Goal: Task Accomplishment & Management: Manage account settings

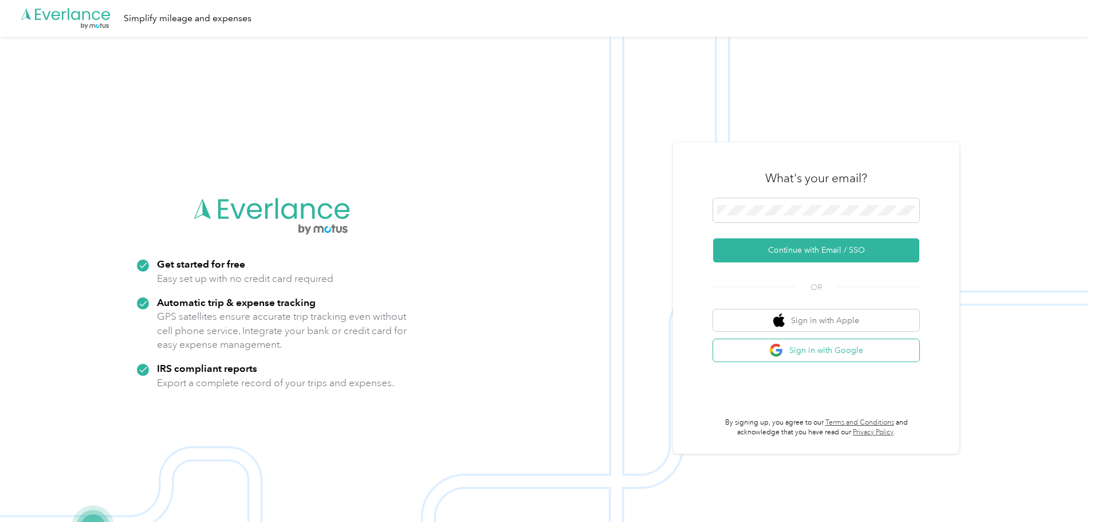
click at [846, 346] on button "Sign in with Google" at bounding box center [816, 350] width 206 height 22
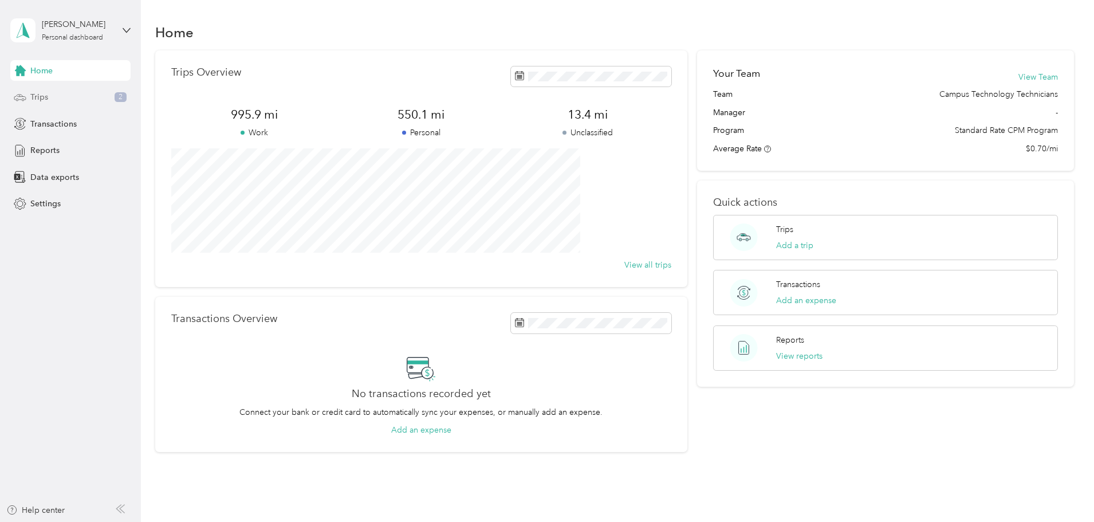
click at [46, 95] on span "Trips" at bounding box center [39, 97] width 18 height 12
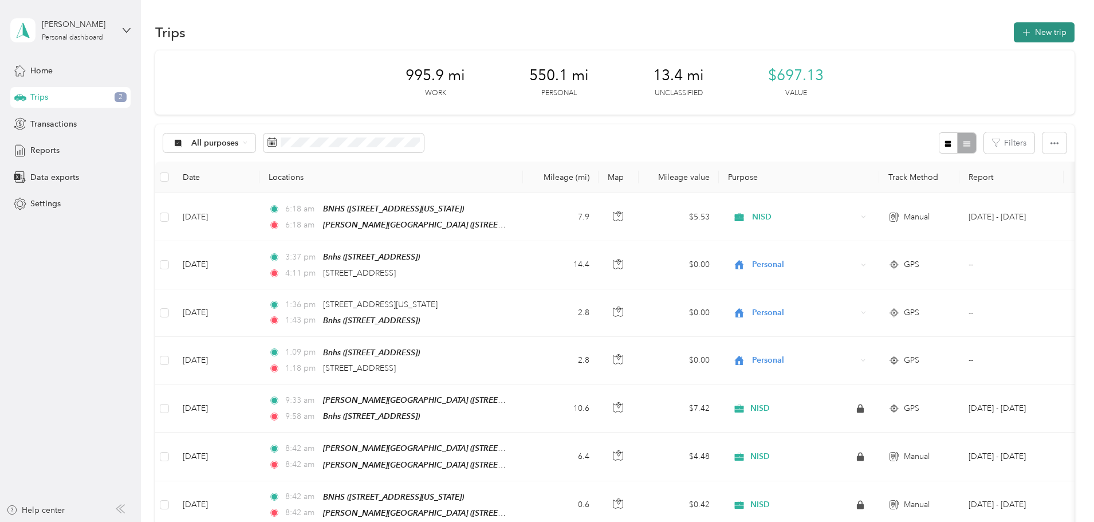
click at [1014, 34] on button "New trip" at bounding box center [1044, 32] width 61 height 20
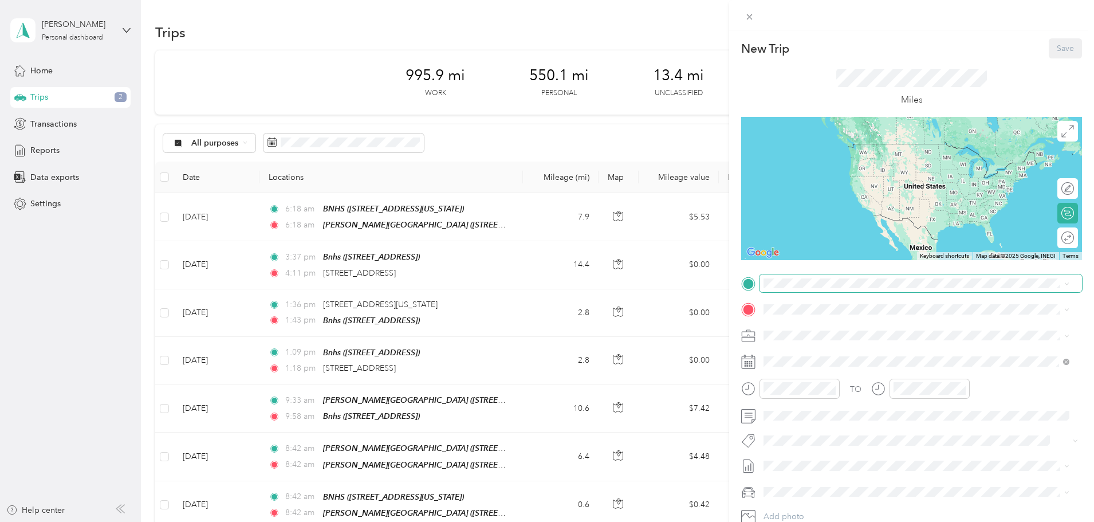
click at [807, 277] on span at bounding box center [921, 283] width 323 height 18
click at [846, 332] on strong "[PERSON_NAME][GEOGRAPHIC_DATA]" at bounding box center [901, 330] width 153 height 10
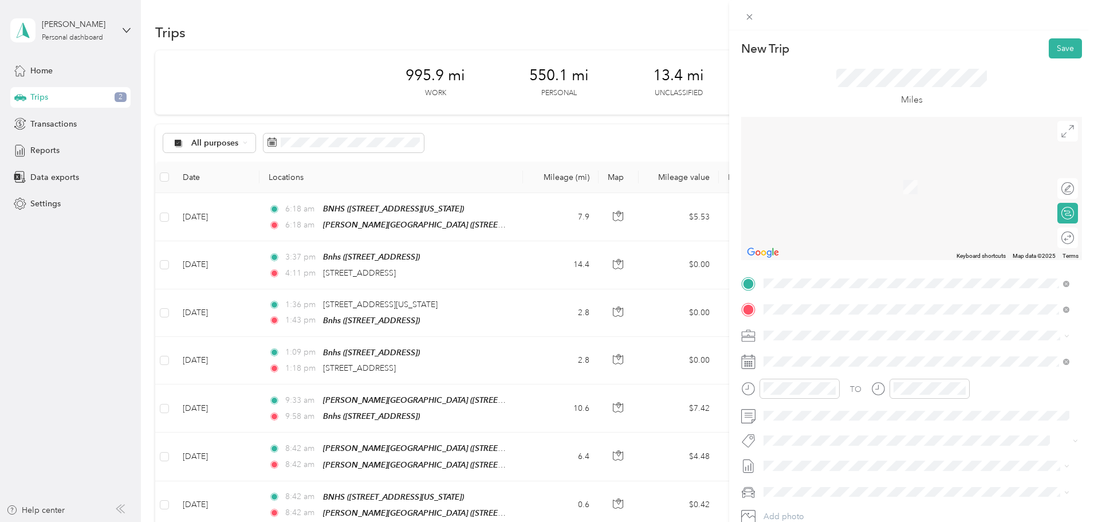
click at [843, 349] on div "TEAM BNHS" at bounding box center [842, 356] width 115 height 14
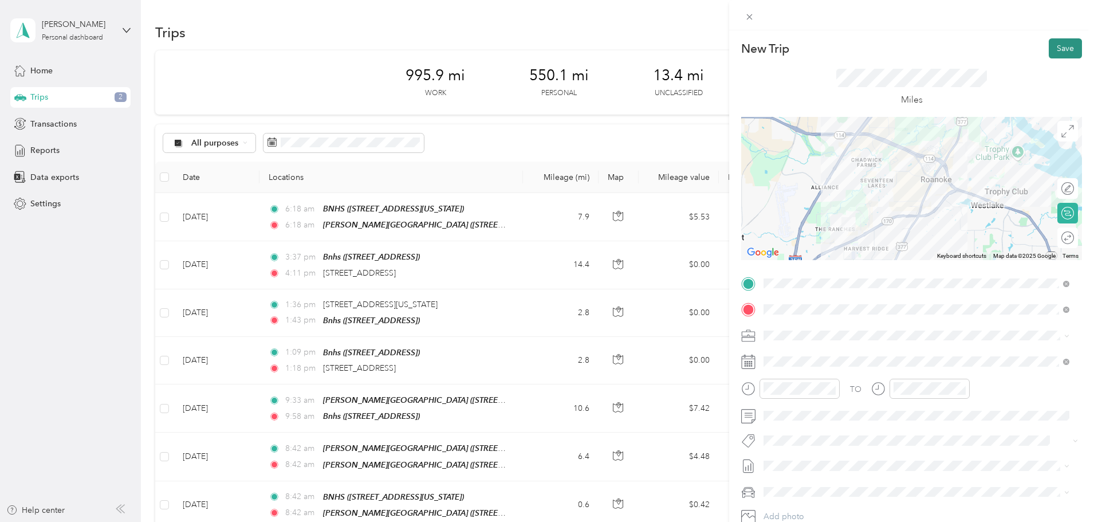
click at [1053, 47] on button "Save" at bounding box center [1065, 48] width 33 height 20
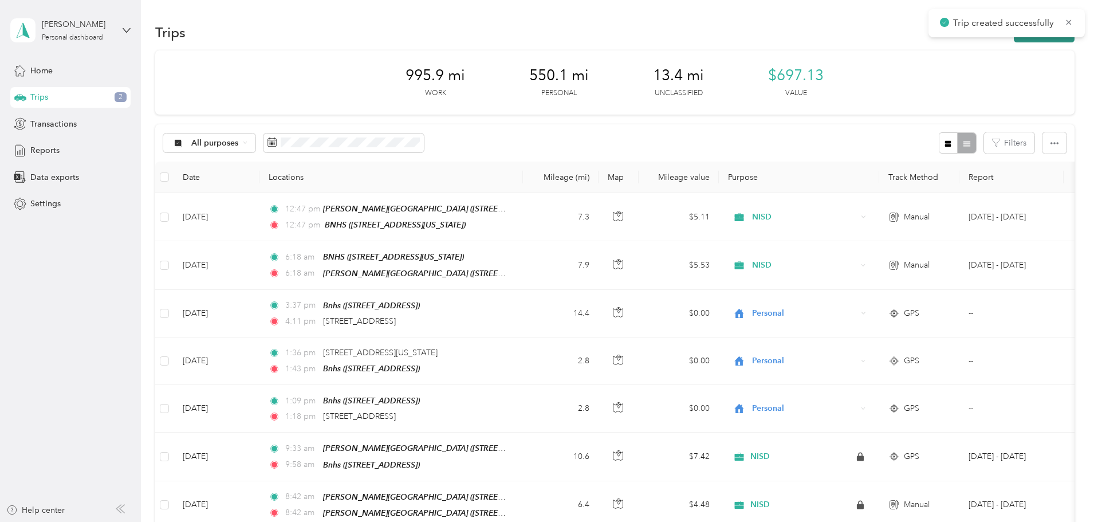
click at [1014, 38] on button "New trip" at bounding box center [1044, 32] width 61 height 20
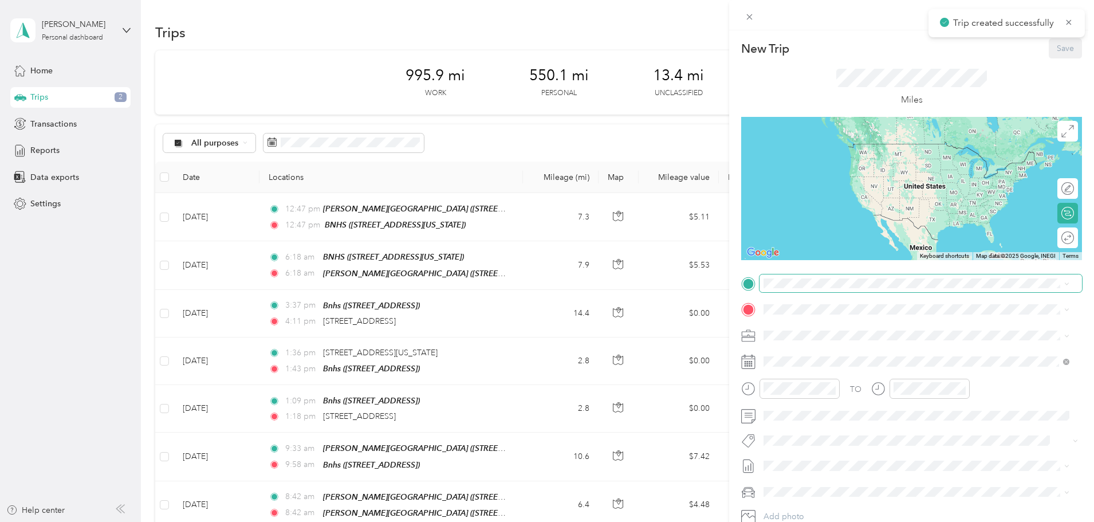
click at [856, 291] on span at bounding box center [921, 283] width 323 height 18
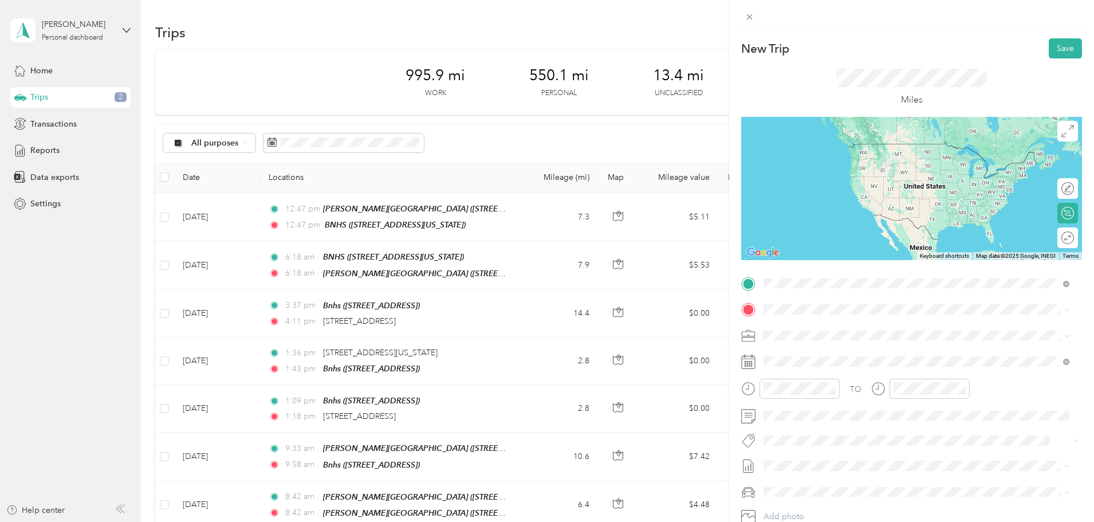
click at [836, 336] on div "TEAM BNHS" at bounding box center [842, 331] width 115 height 14
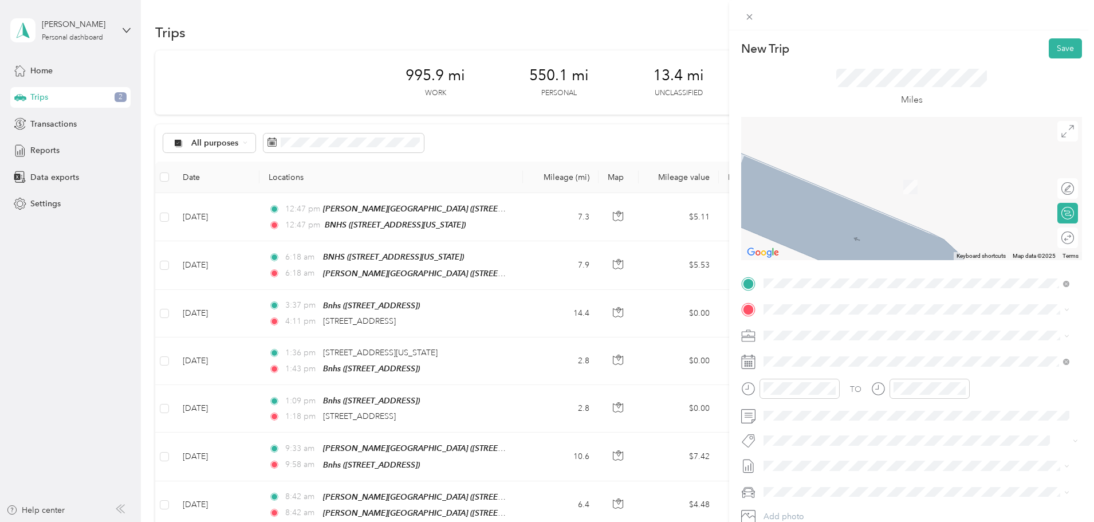
click at [882, 365] on div "TEAM [PERSON_NAME][GEOGRAPHIC_DATA] [STREET_ADDRESS][US_STATE]" at bounding box center [881, 362] width 192 height 28
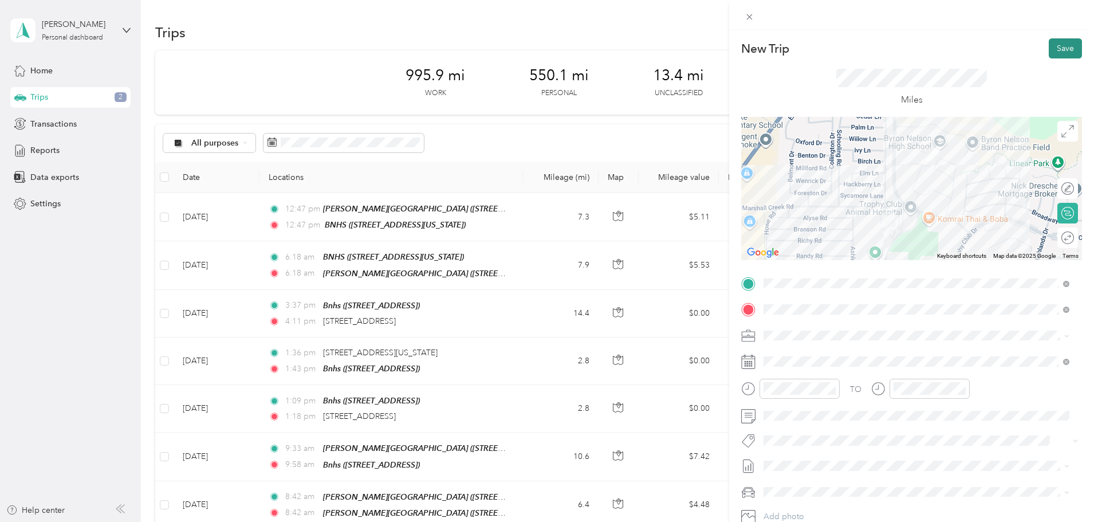
click at [1064, 53] on button "Save" at bounding box center [1065, 48] width 33 height 20
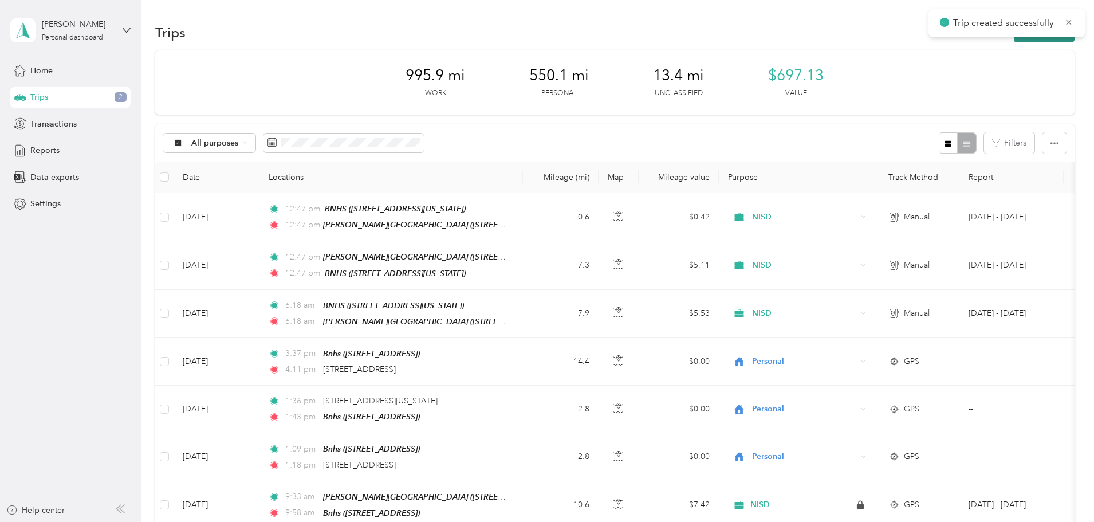
click at [1014, 40] on button "New trip" at bounding box center [1044, 32] width 61 height 20
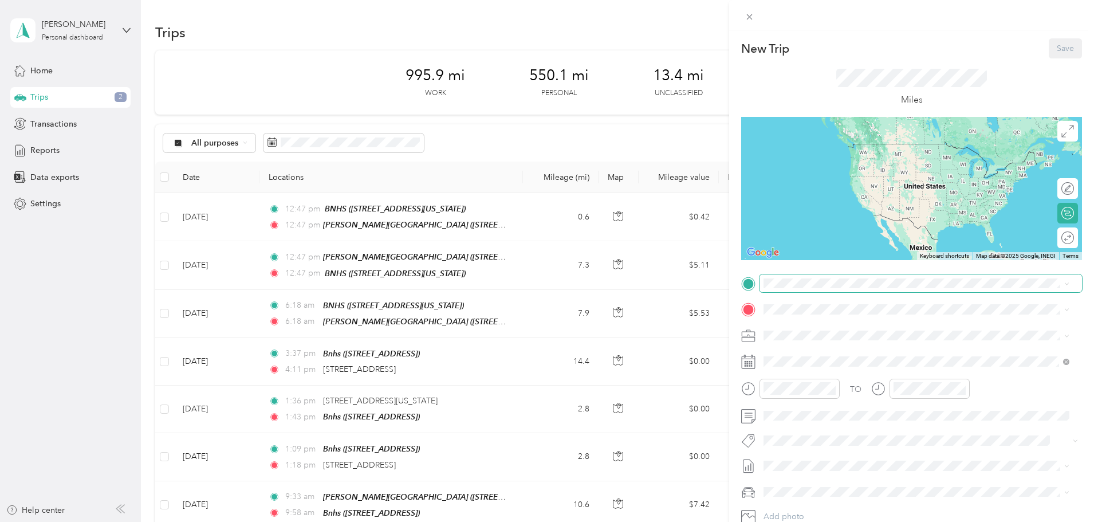
click at [836, 290] on span at bounding box center [921, 283] width 323 height 18
click at [908, 336] on div "TEAM [PERSON_NAME][GEOGRAPHIC_DATA] [STREET_ADDRESS][US_STATE]" at bounding box center [881, 338] width 192 height 28
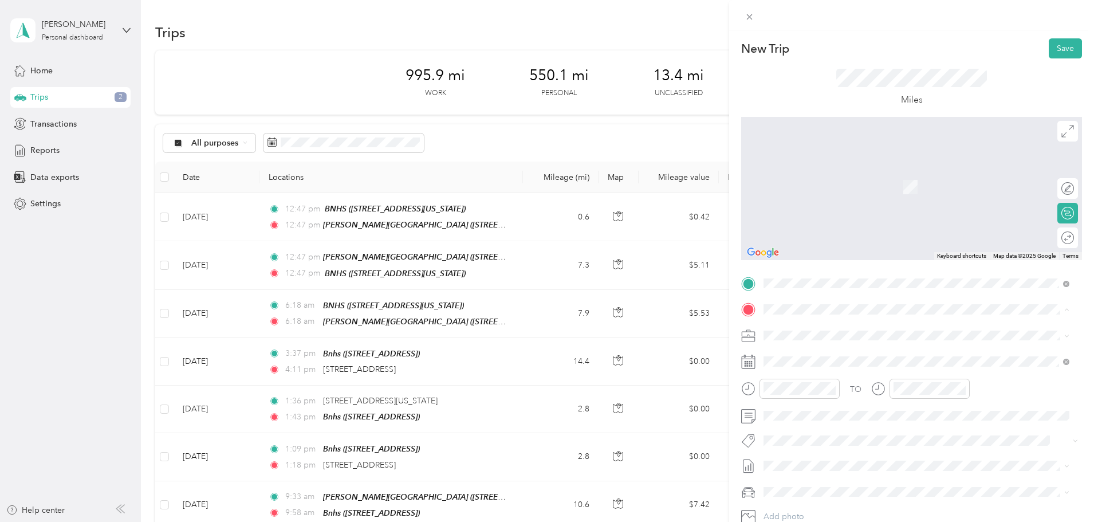
click at [844, 396] on strong "BNHS" at bounding box center [836, 397] width 22 height 10
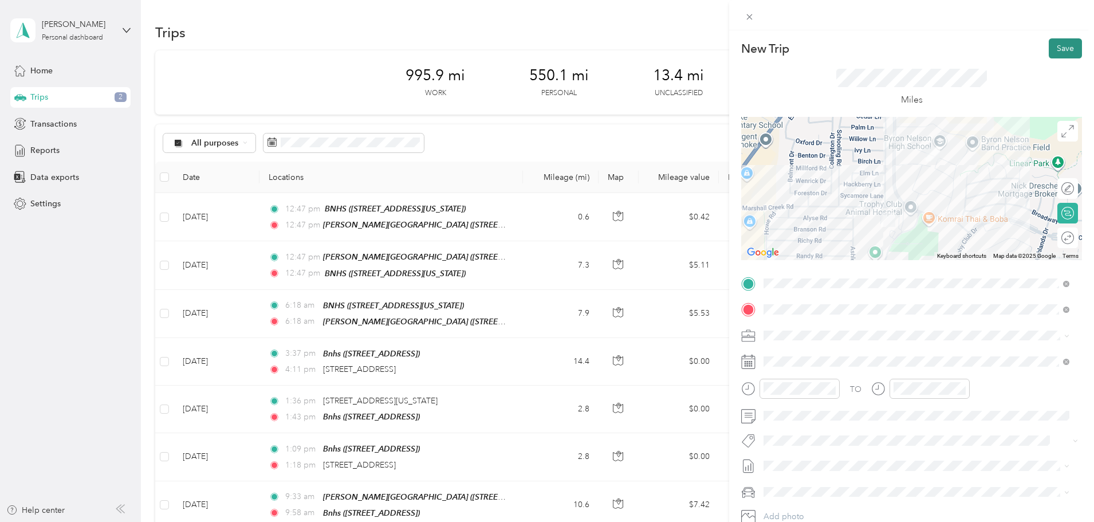
click at [1049, 58] on button "Save" at bounding box center [1065, 48] width 33 height 20
